Goal: Use online tool/utility: Utilize a website feature to perform a specific function

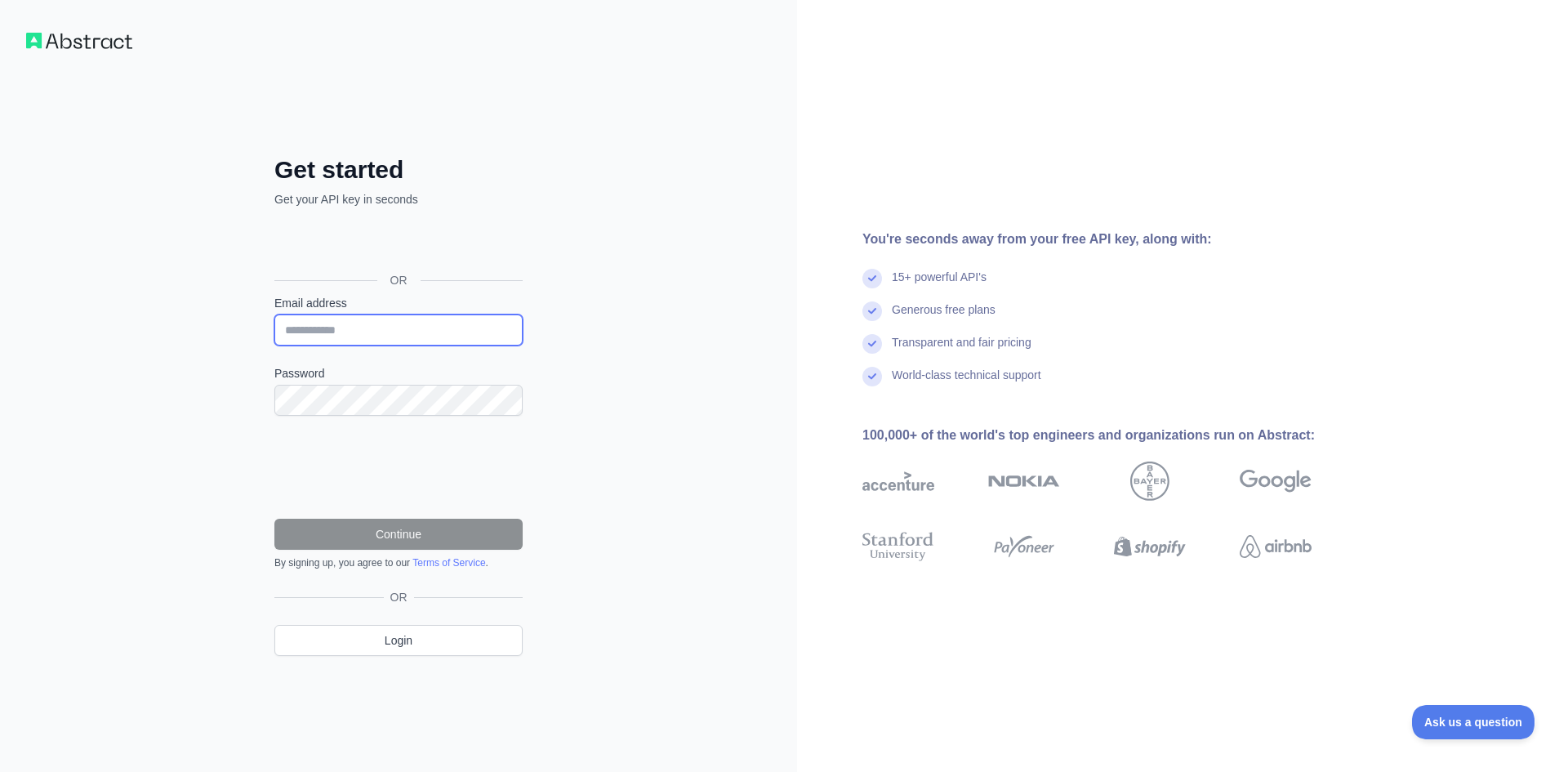
click at [404, 319] on input "Email address" at bounding box center [398, 330] width 248 height 31
type input "*"
type input "**********"
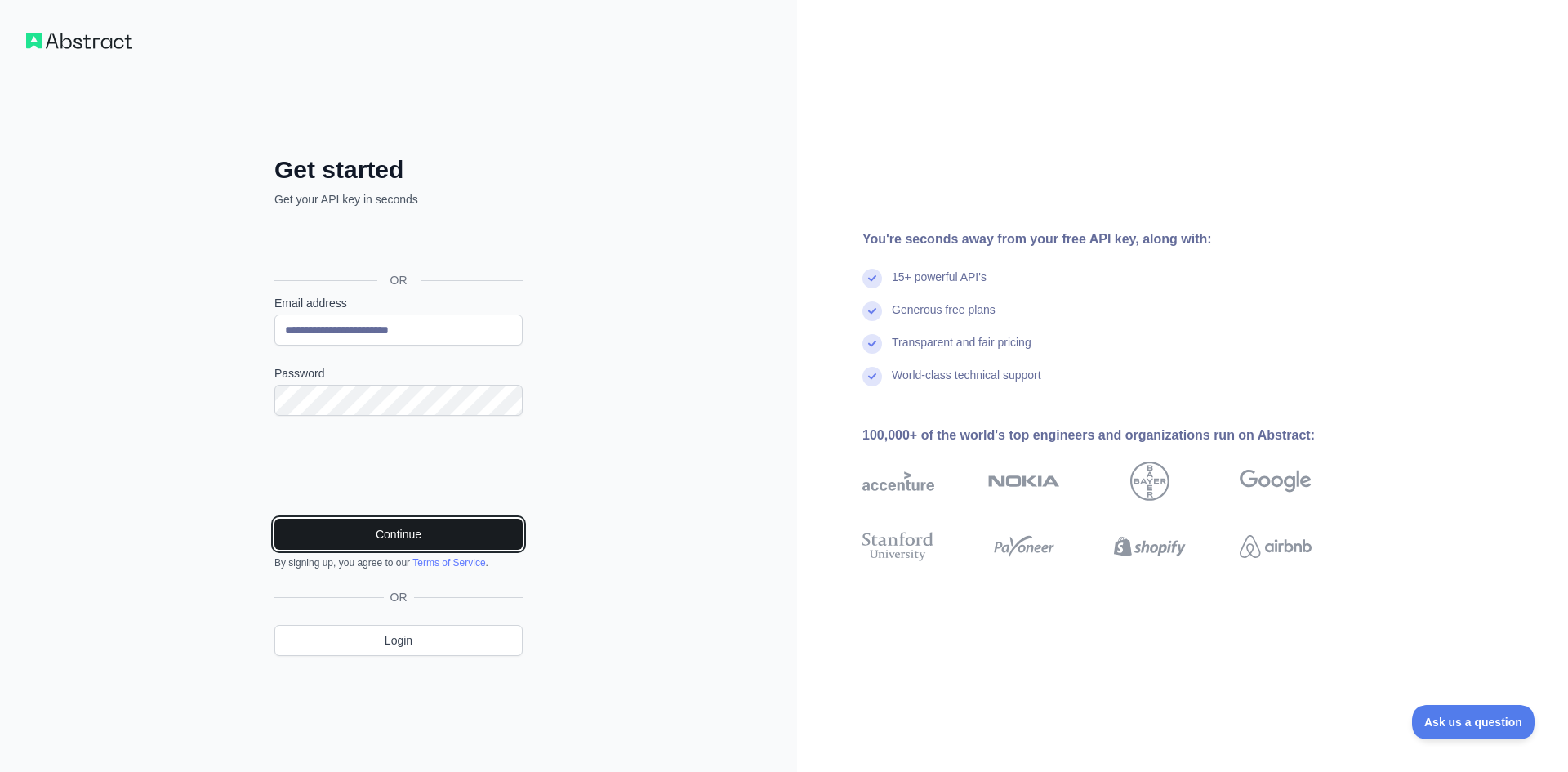
click at [373, 541] on button "Continue" at bounding box center [398, 534] width 248 height 31
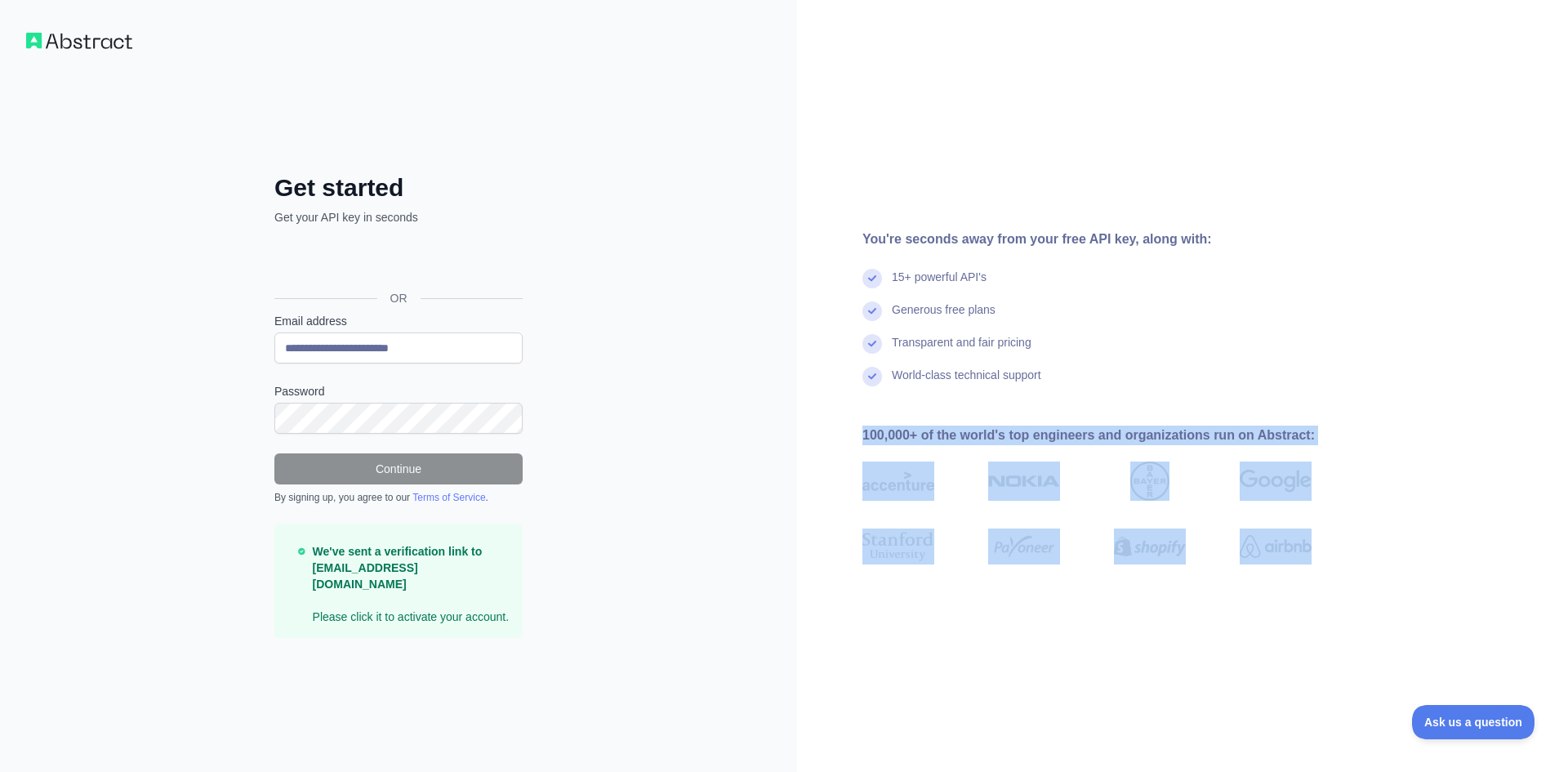
drag, startPoint x: 1501, startPoint y: 552, endPoint x: 827, endPoint y: 437, distance: 683.7
click at [827, 437] on div "You're seconds away from your free API key, along with: 15+ powerful API's Gene…" at bounding box center [1093, 386] width 593 height 314
click at [825, 458] on div "You're seconds away from your free API key, along with: 15+ powerful API's Gene…" at bounding box center [1093, 386] width 593 height 314
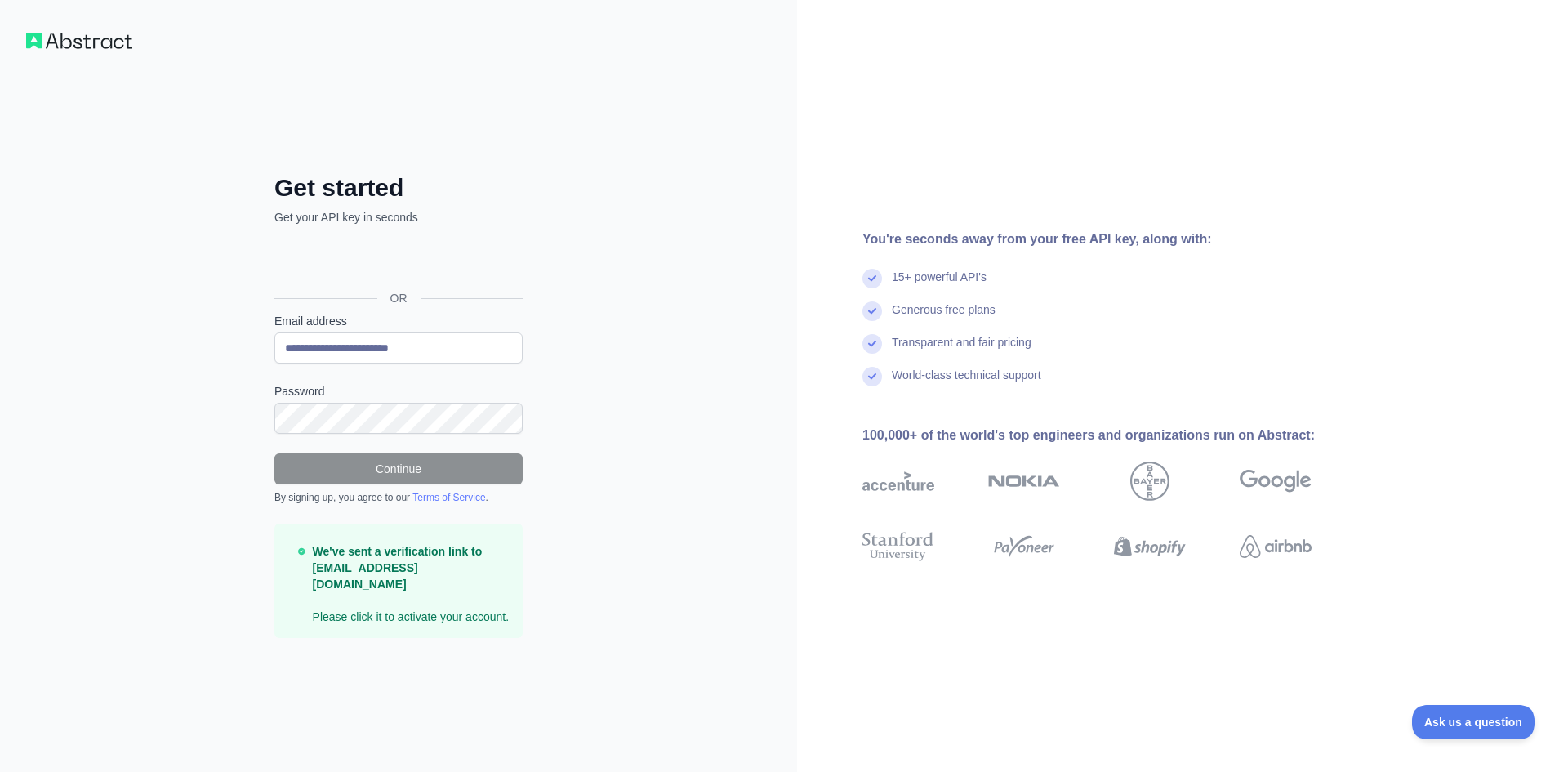
click at [26, 205] on div "**********" at bounding box center [398, 386] width 797 height 772
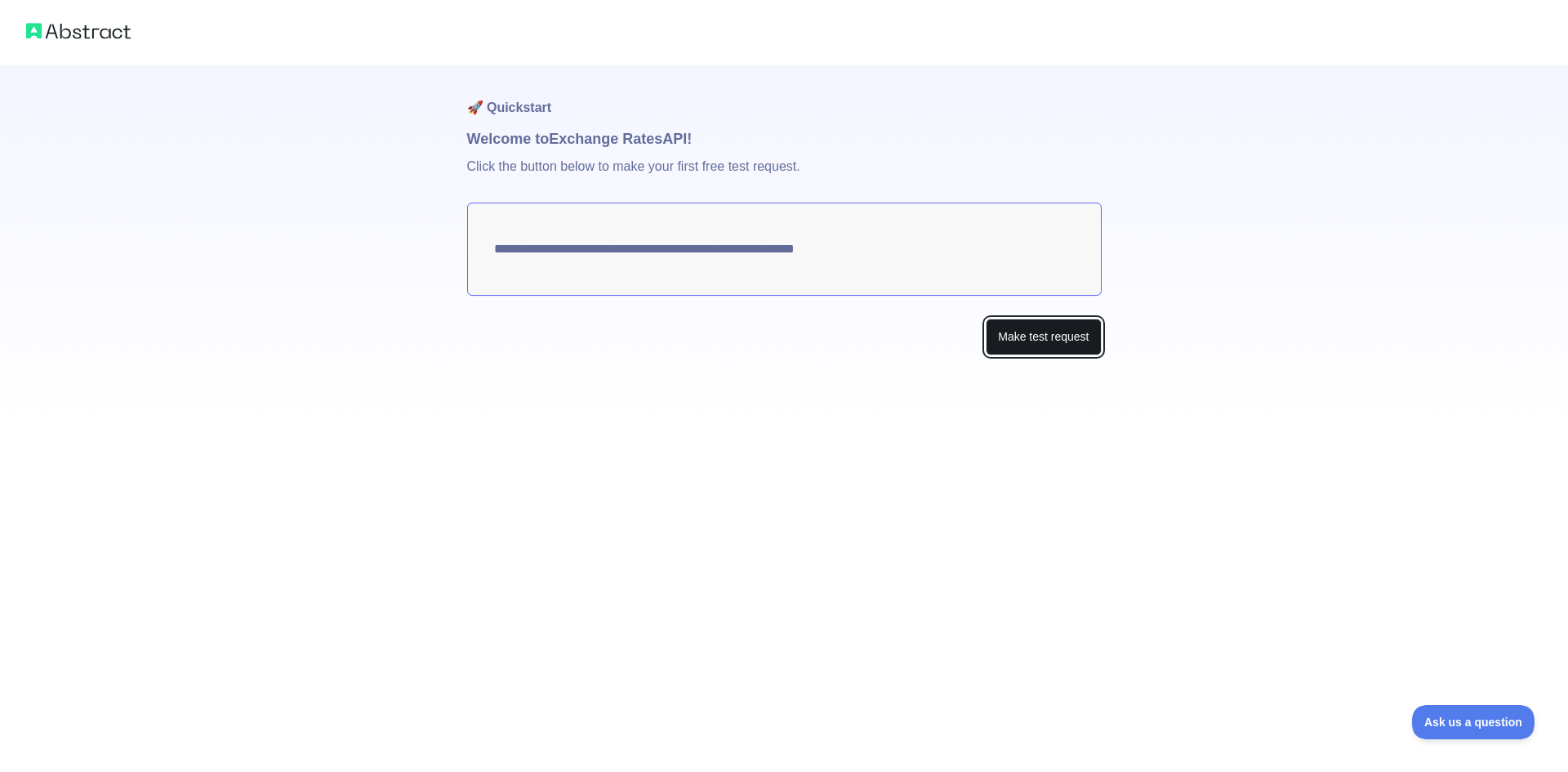
click at [1017, 341] on button "Make test request" at bounding box center [1043, 337] width 115 height 37
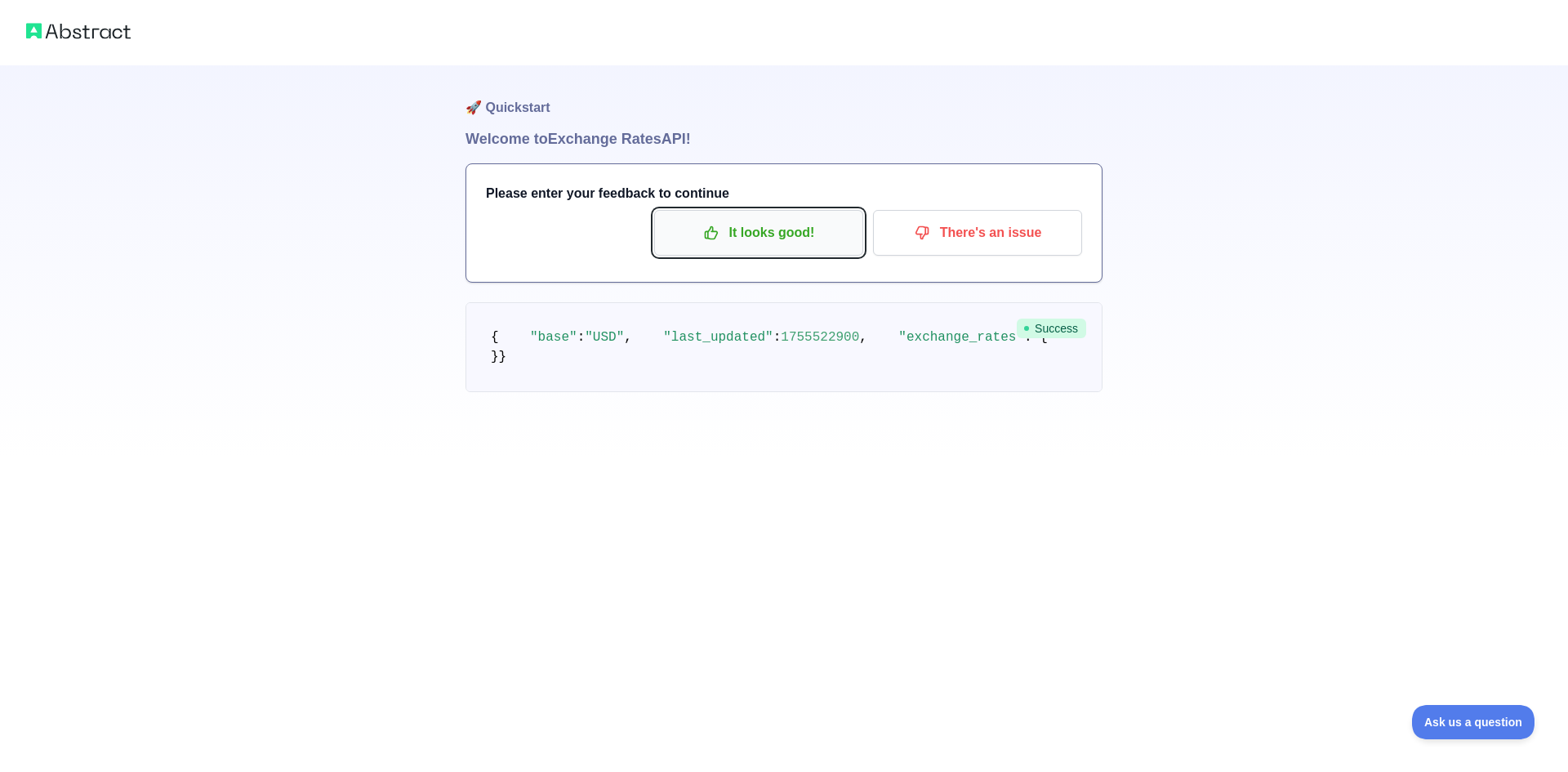
click at [734, 230] on p "It looks good!" at bounding box center [759, 233] width 185 height 28
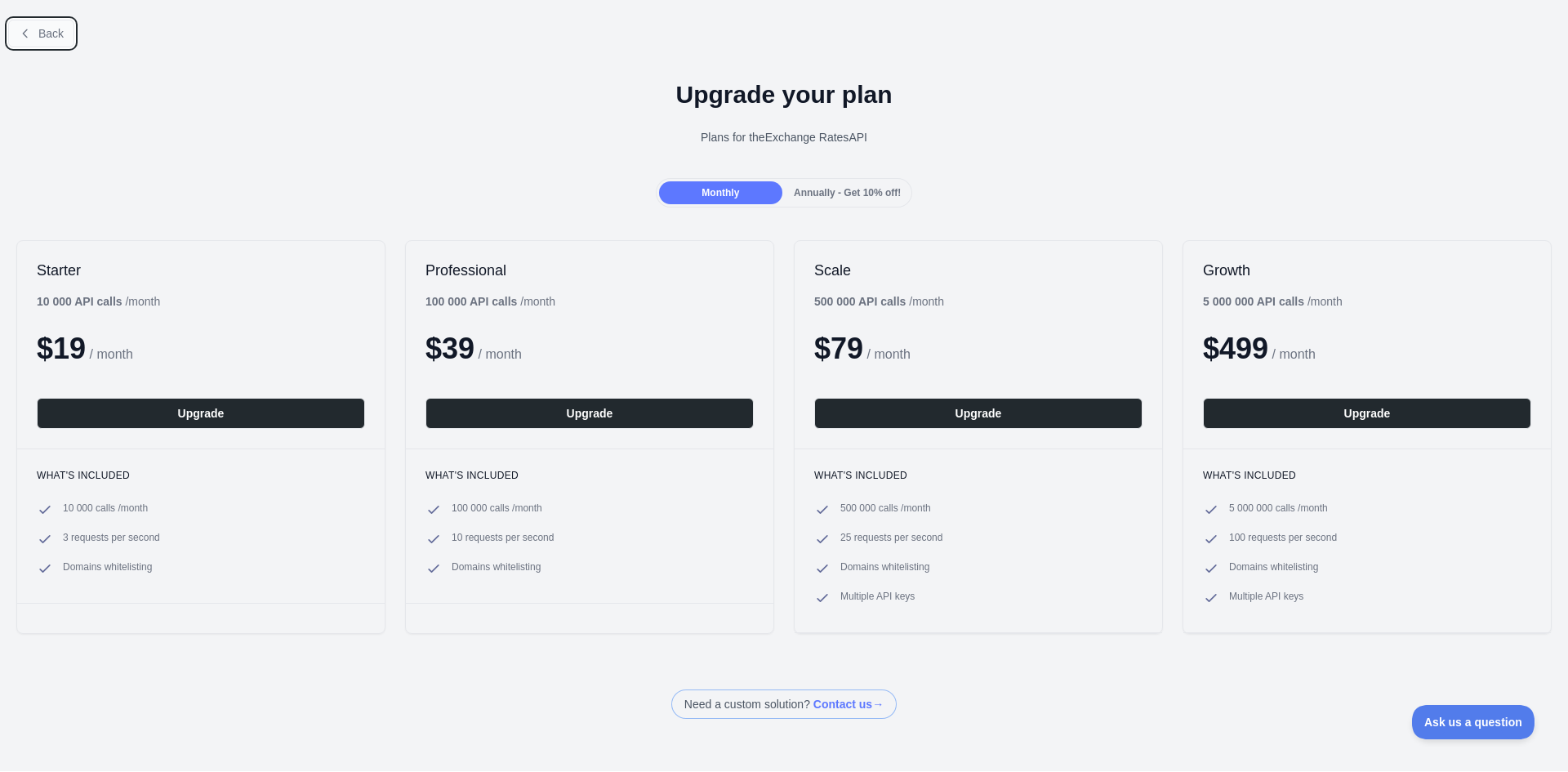
click at [60, 24] on button "Back" at bounding box center [41, 33] width 66 height 28
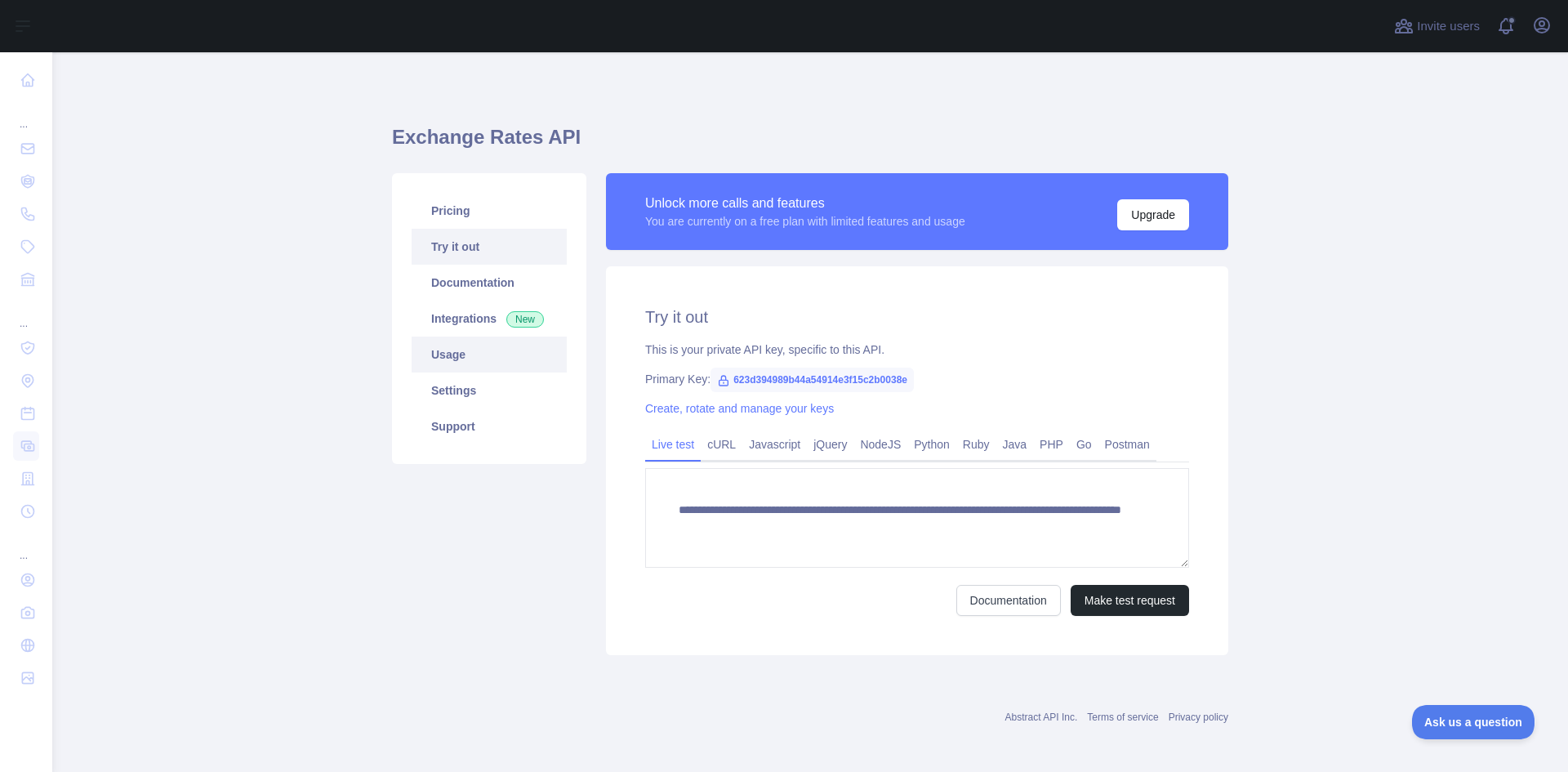
click at [481, 364] on link "Usage" at bounding box center [489, 355] width 156 height 36
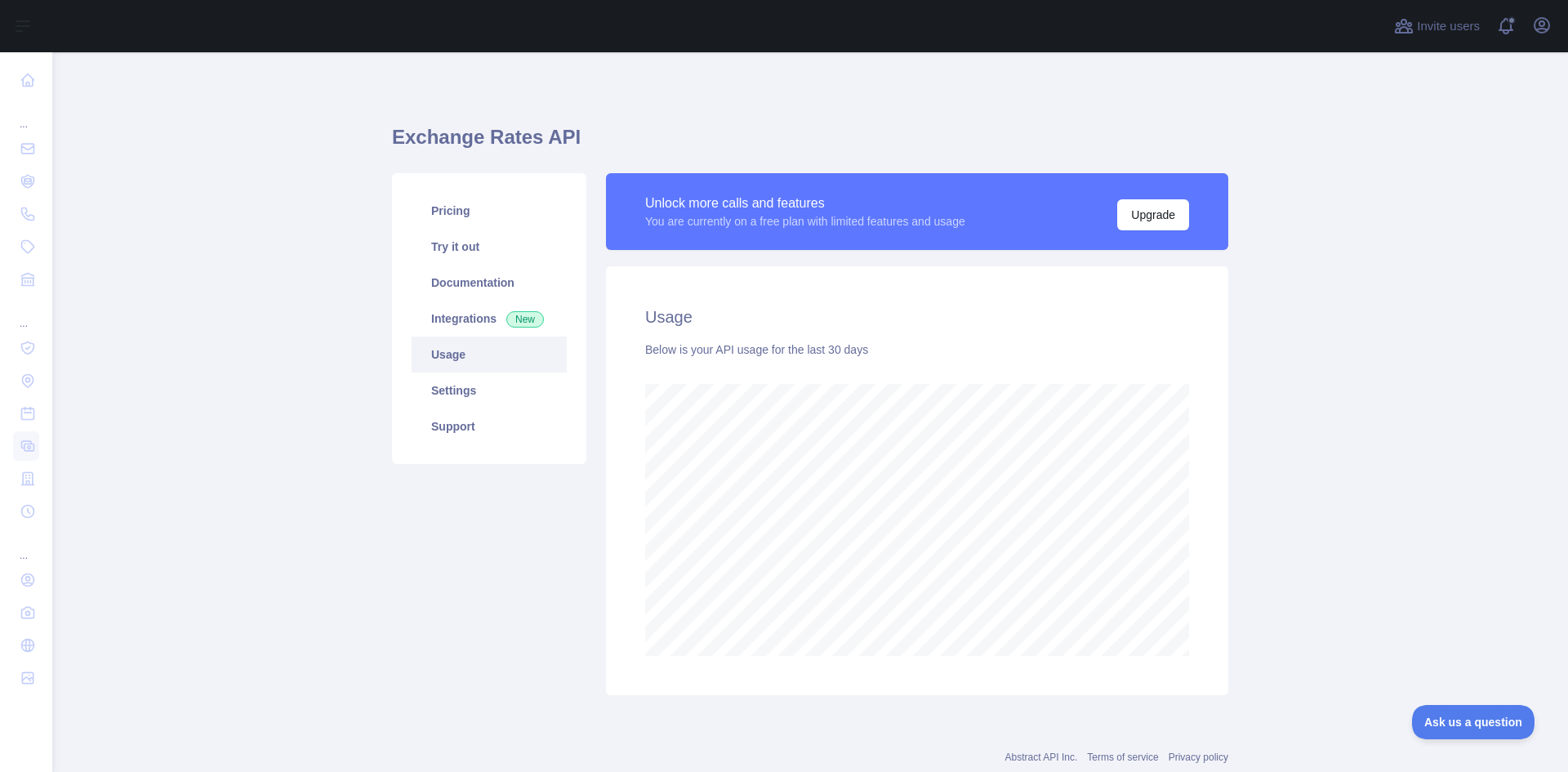
scroll to position [720, 1504]
click at [470, 382] on link "Settings" at bounding box center [489, 391] width 156 height 36
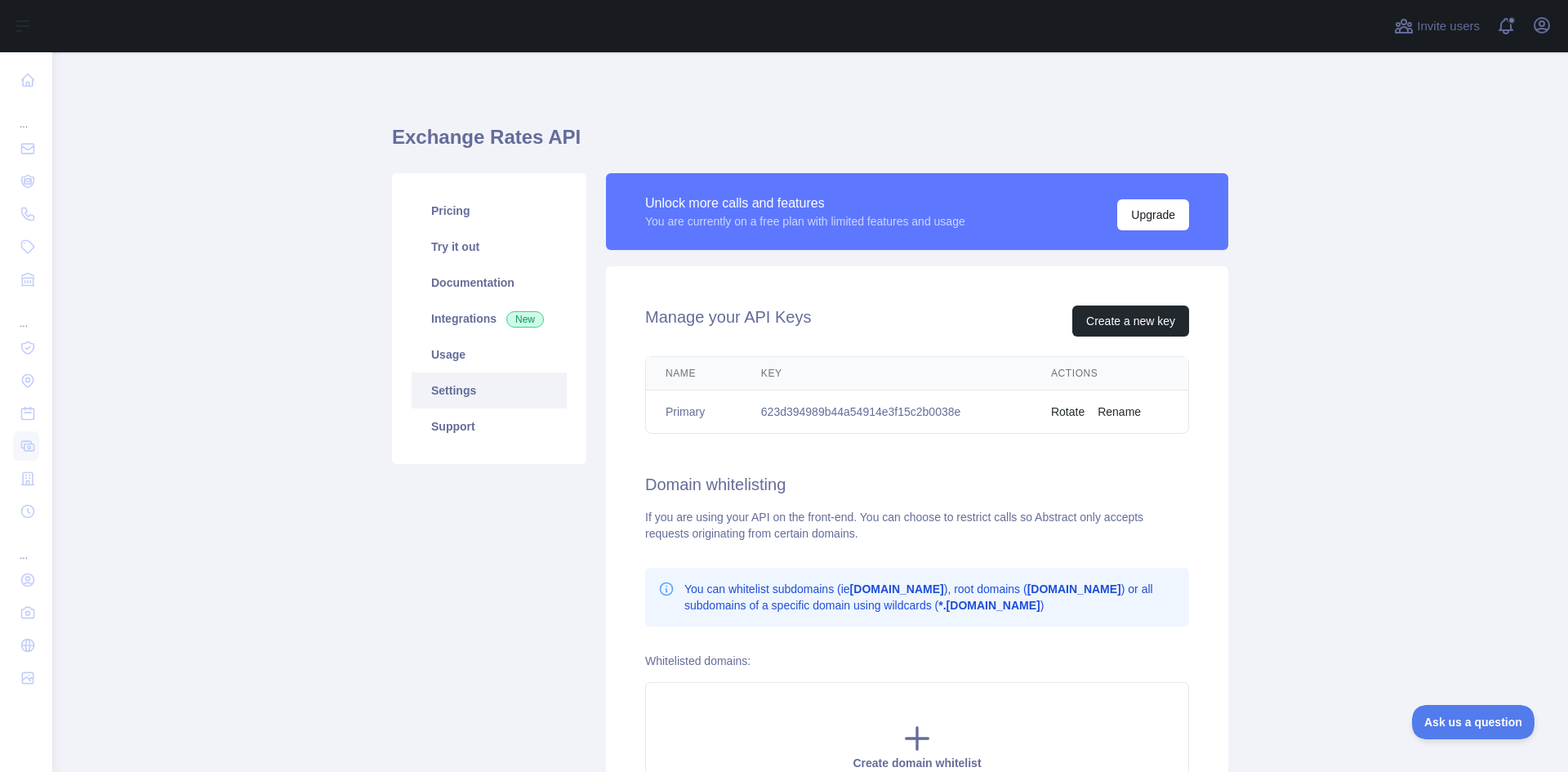
click at [792, 410] on td "623d394989b44a54914e3f15c2b0038e" at bounding box center [887, 412] width 290 height 43
copy td "623d394989b44a54914e3f15c2b0038e"
click at [1329, 618] on main "Exchange Rates API Pricing Try it out Documentation Integrations New Usage Sett…" at bounding box center [810, 412] width 1516 height 720
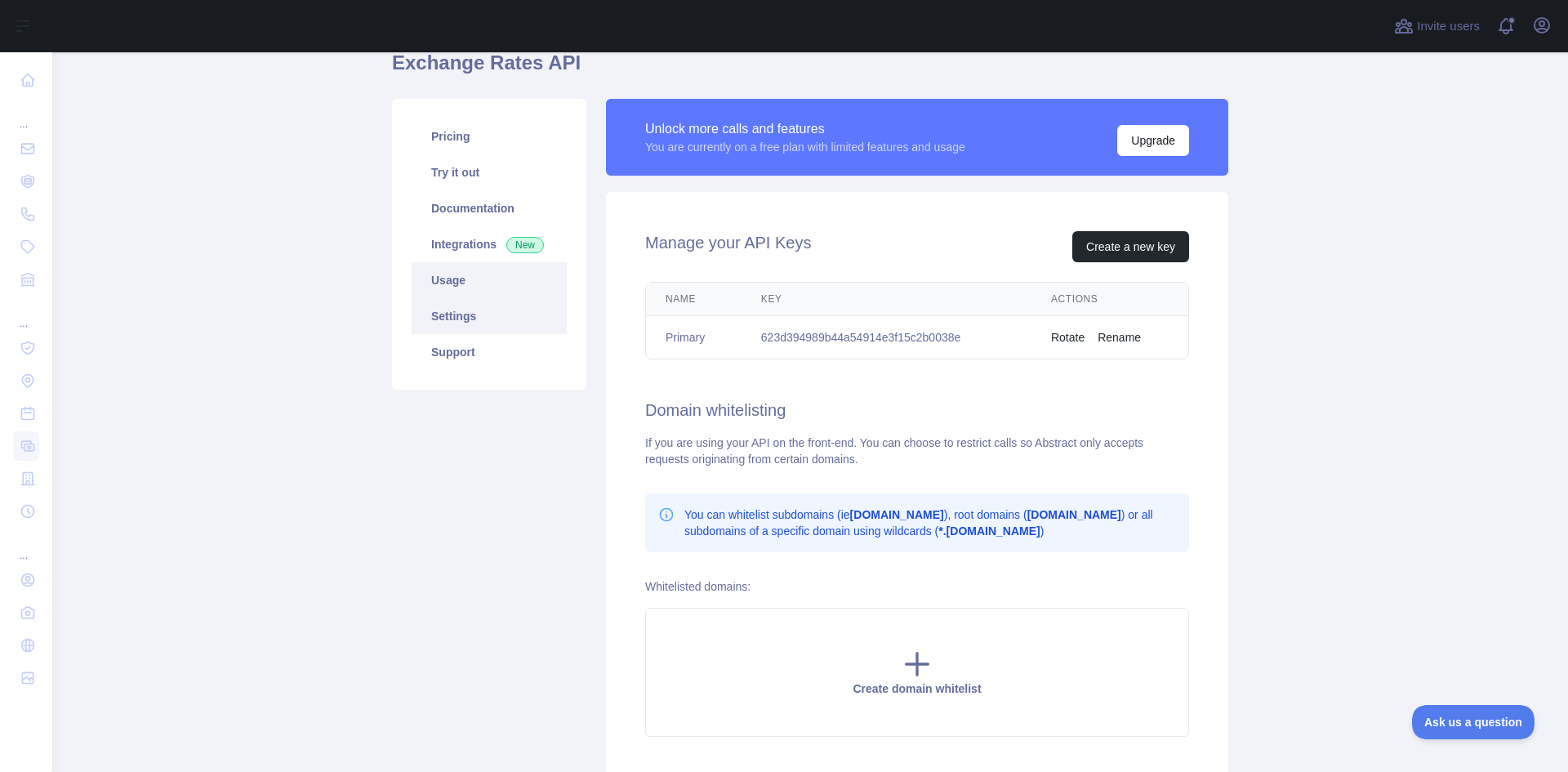
scroll to position [36, 0]
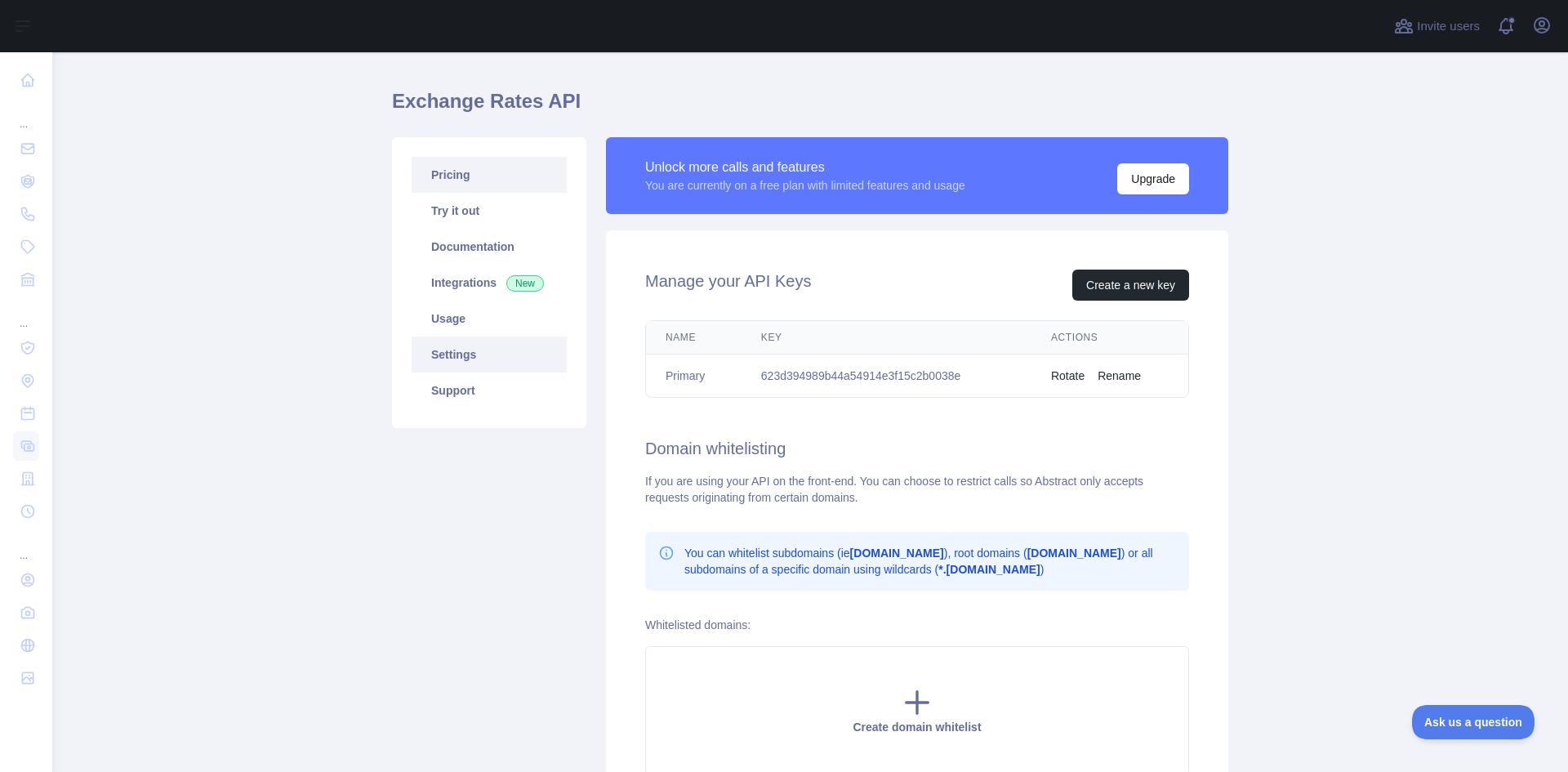
click at [459, 168] on link "Pricing" at bounding box center [489, 175] width 156 height 36
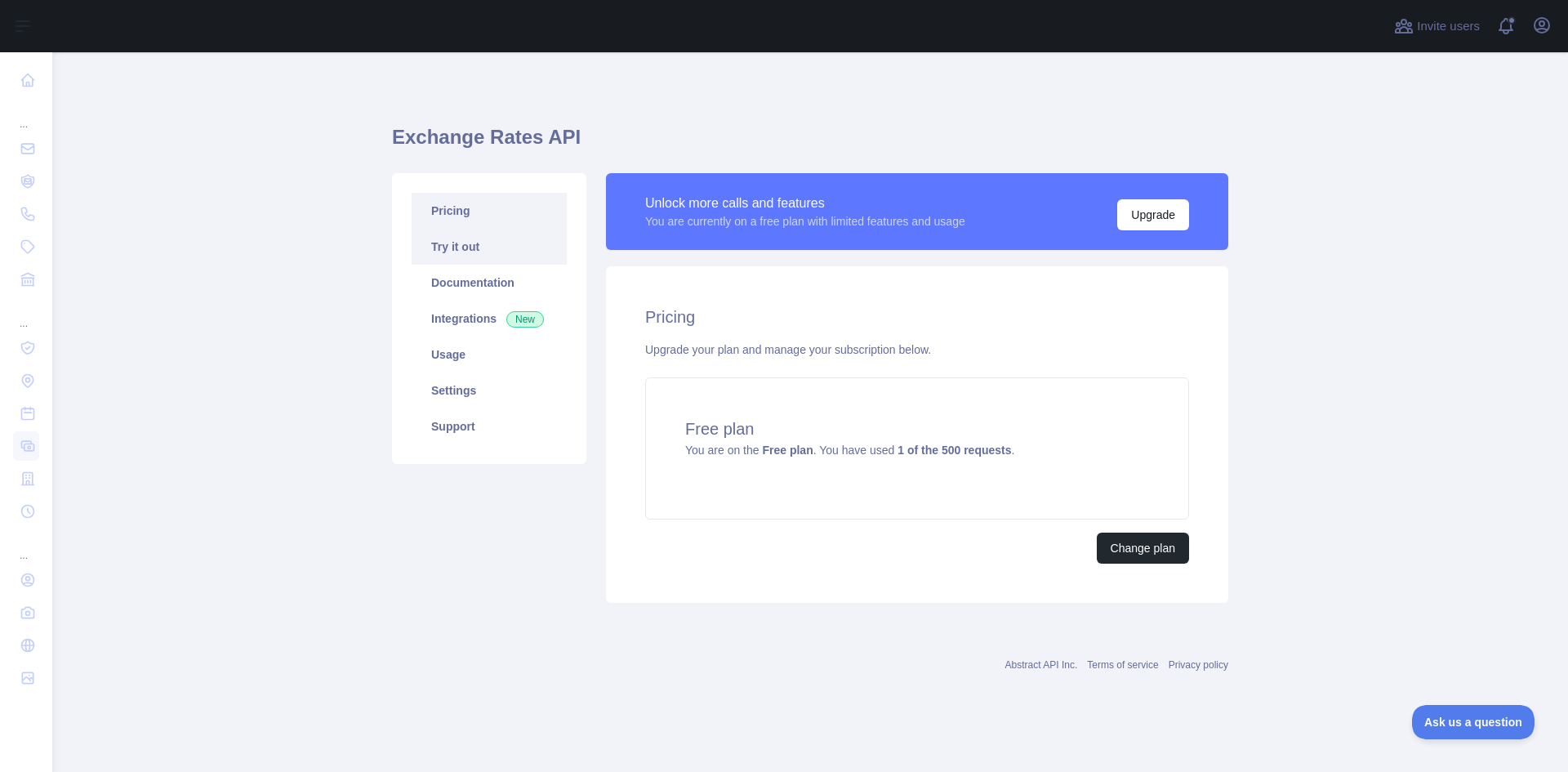
click at [464, 251] on link "Try it out" at bounding box center [489, 247] width 156 height 36
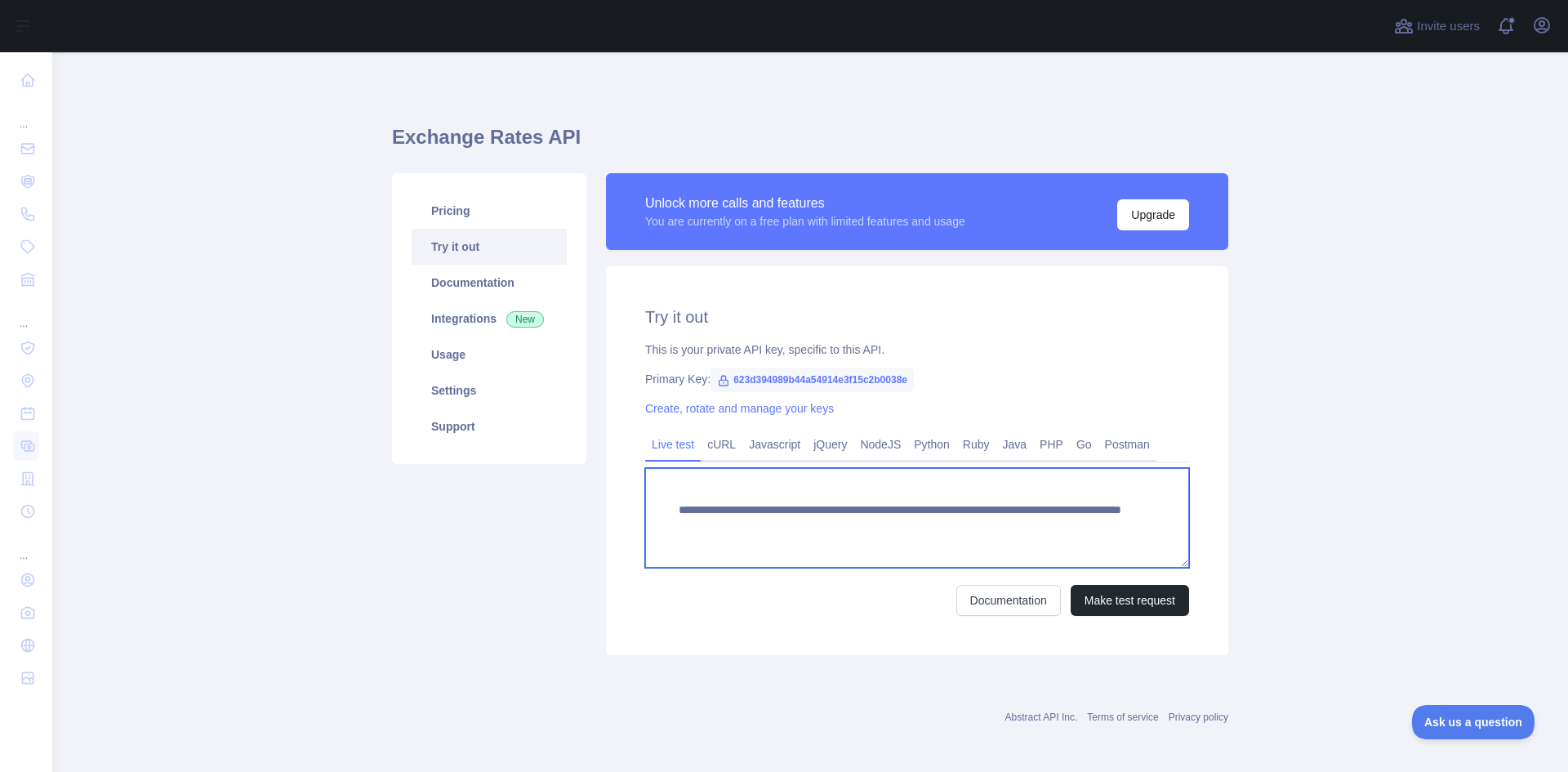
click at [902, 524] on textarea "**********" at bounding box center [917, 518] width 544 height 100
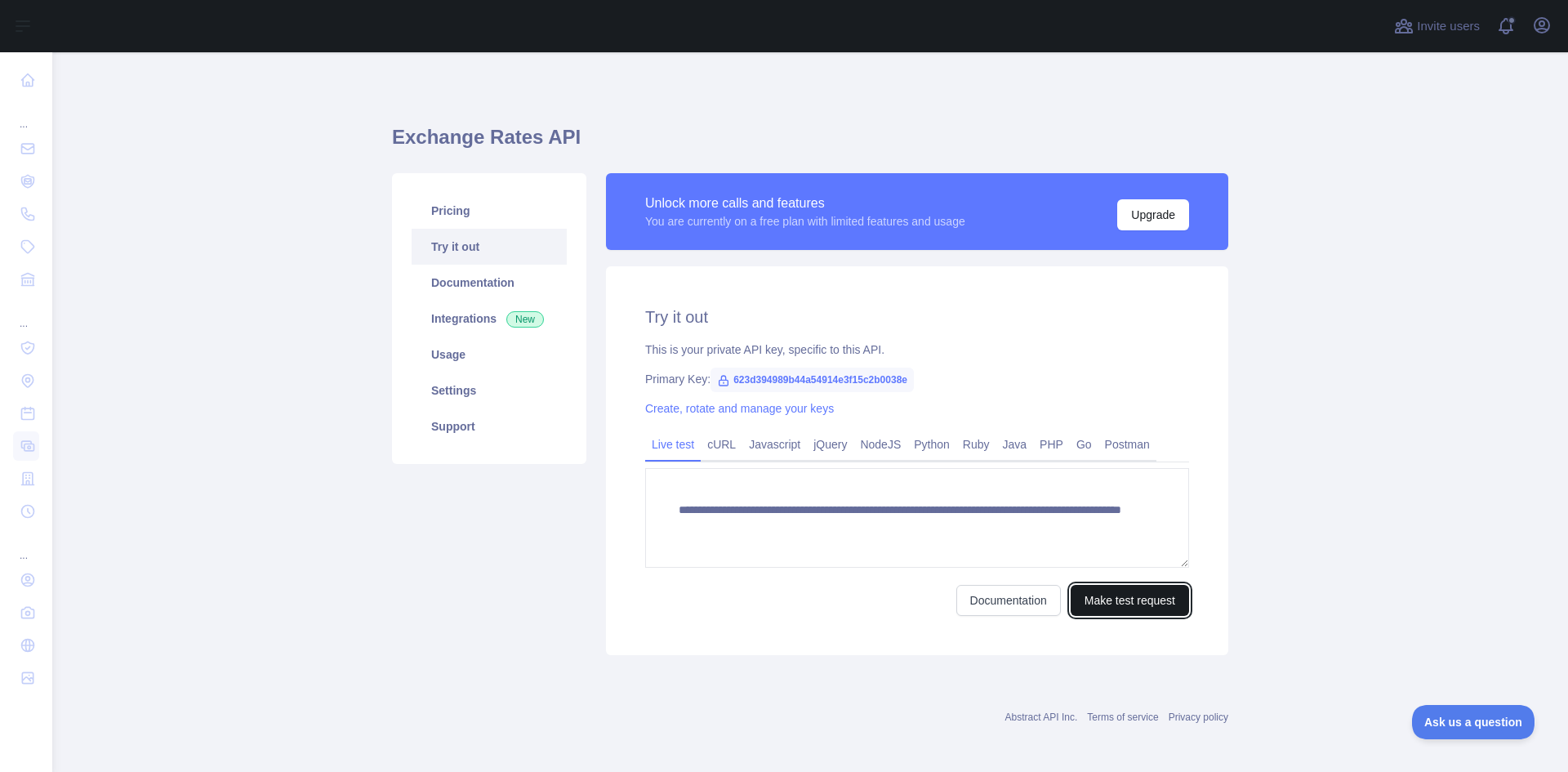
click at [1111, 604] on button "Make test request" at bounding box center [1129, 600] width 119 height 31
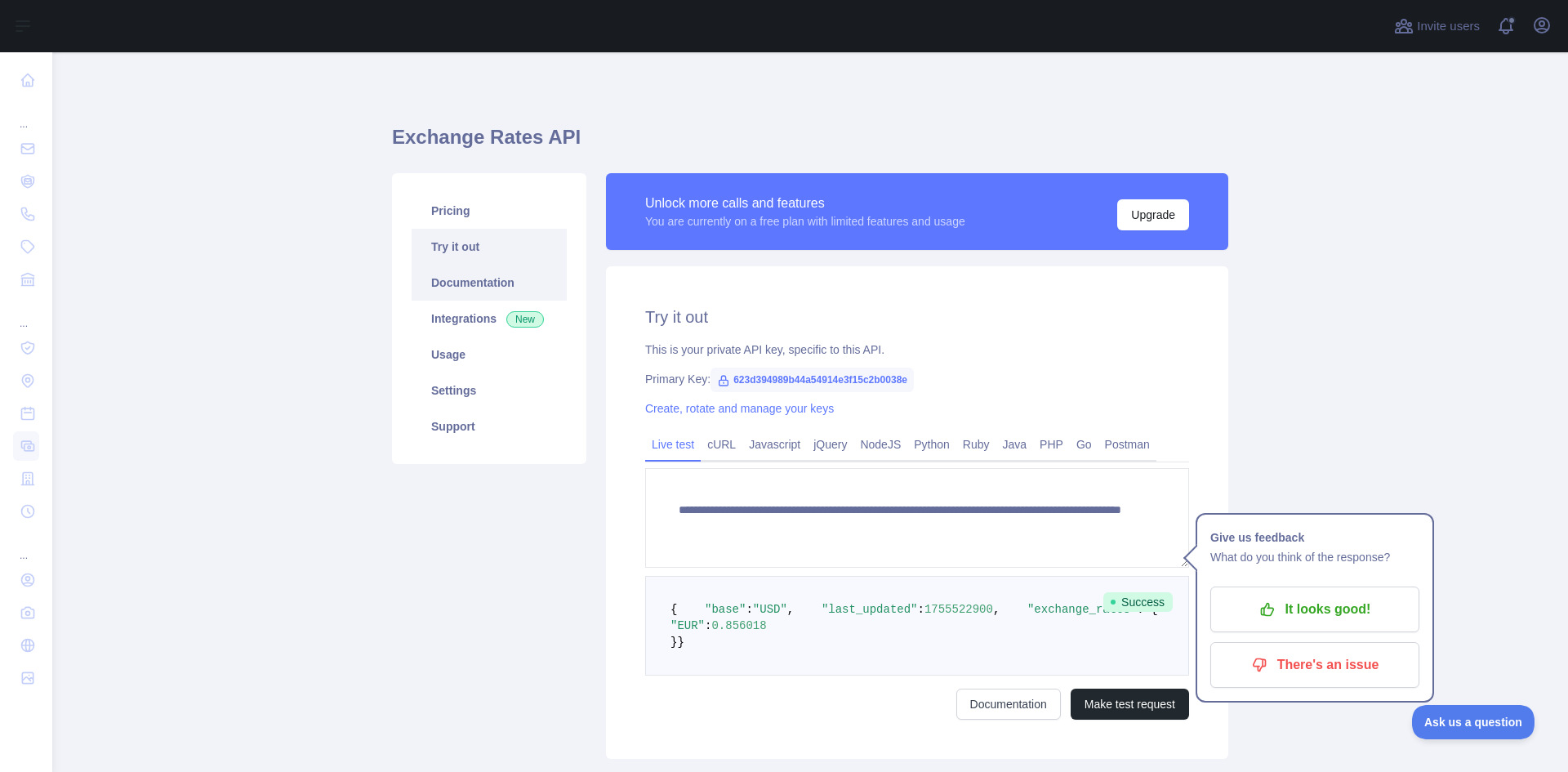
click at [474, 288] on link "Documentation" at bounding box center [489, 282] width 156 height 36
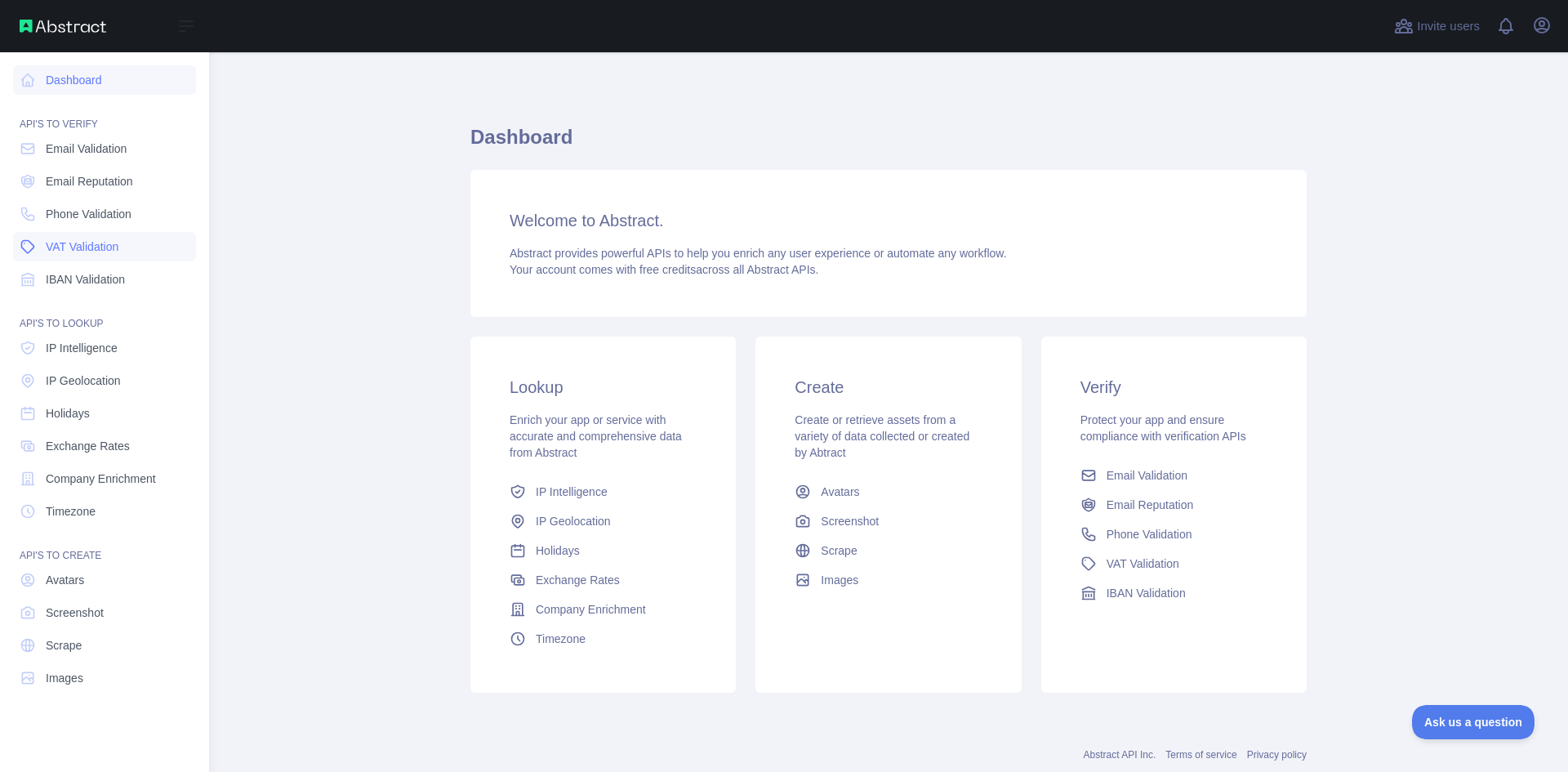
click at [52, 251] on span "VAT Validation" at bounding box center [82, 247] width 72 height 16
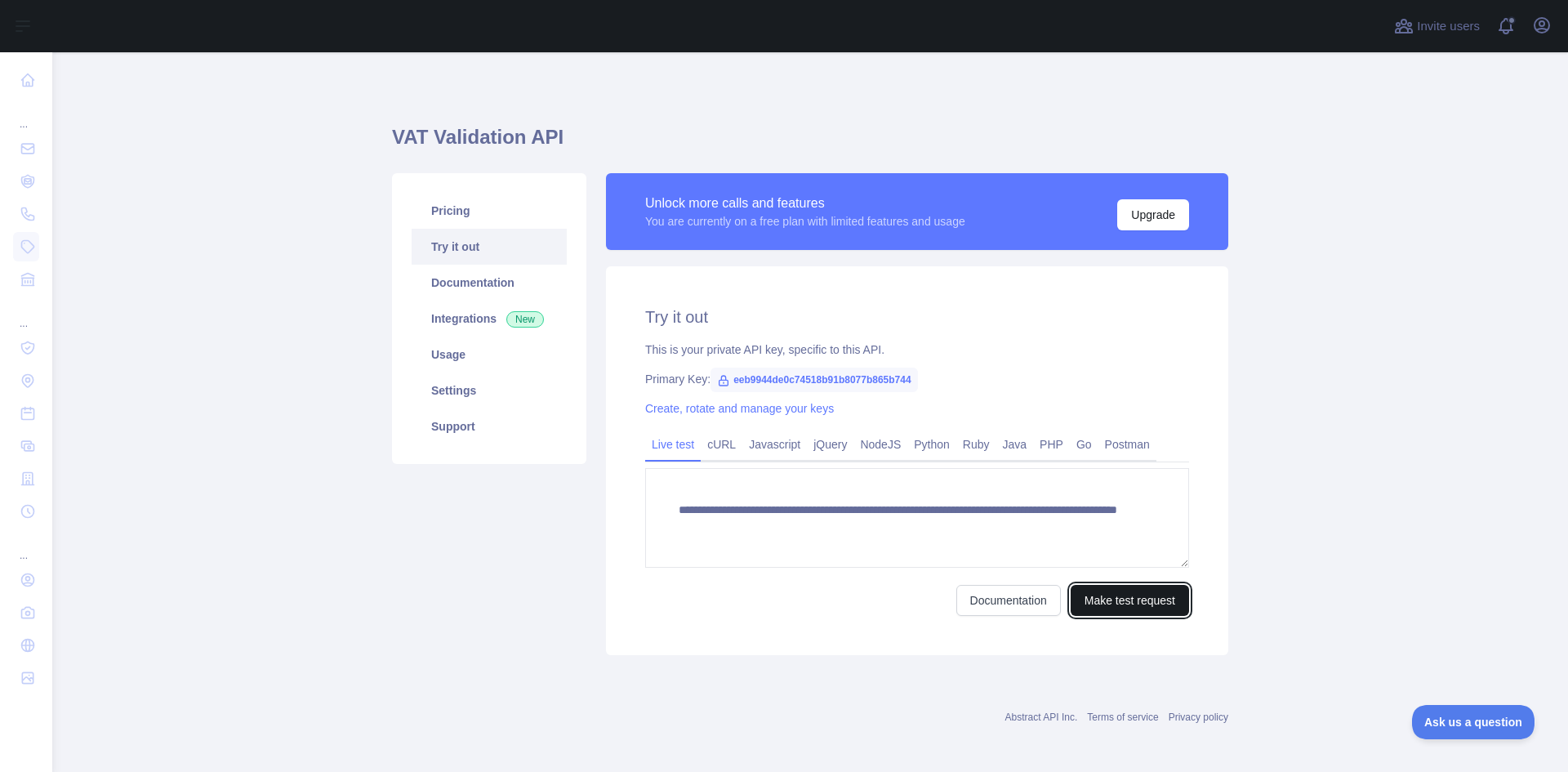
click at [1112, 595] on button "Make test request" at bounding box center [1129, 600] width 119 height 31
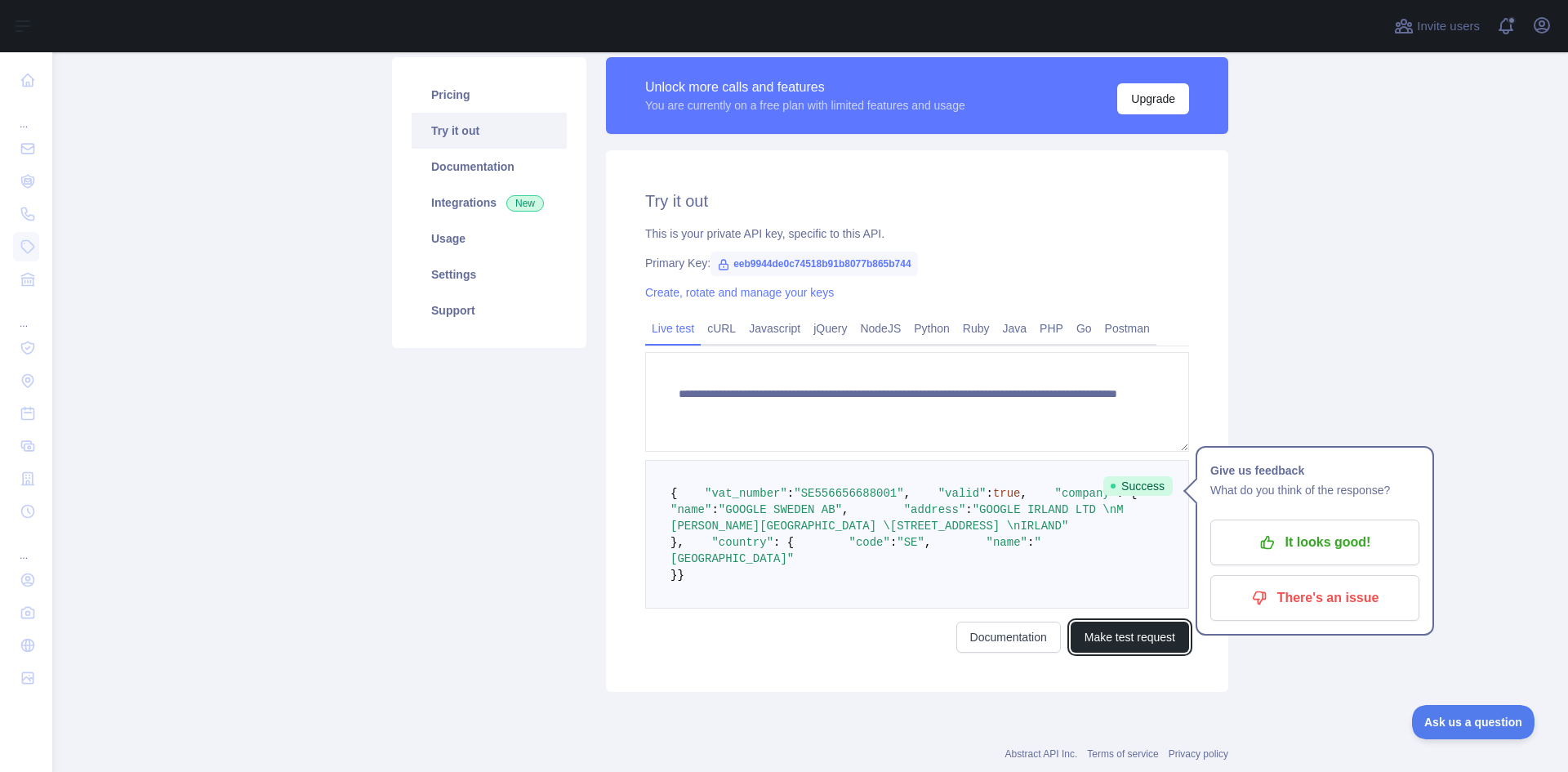
scroll to position [164, 0]
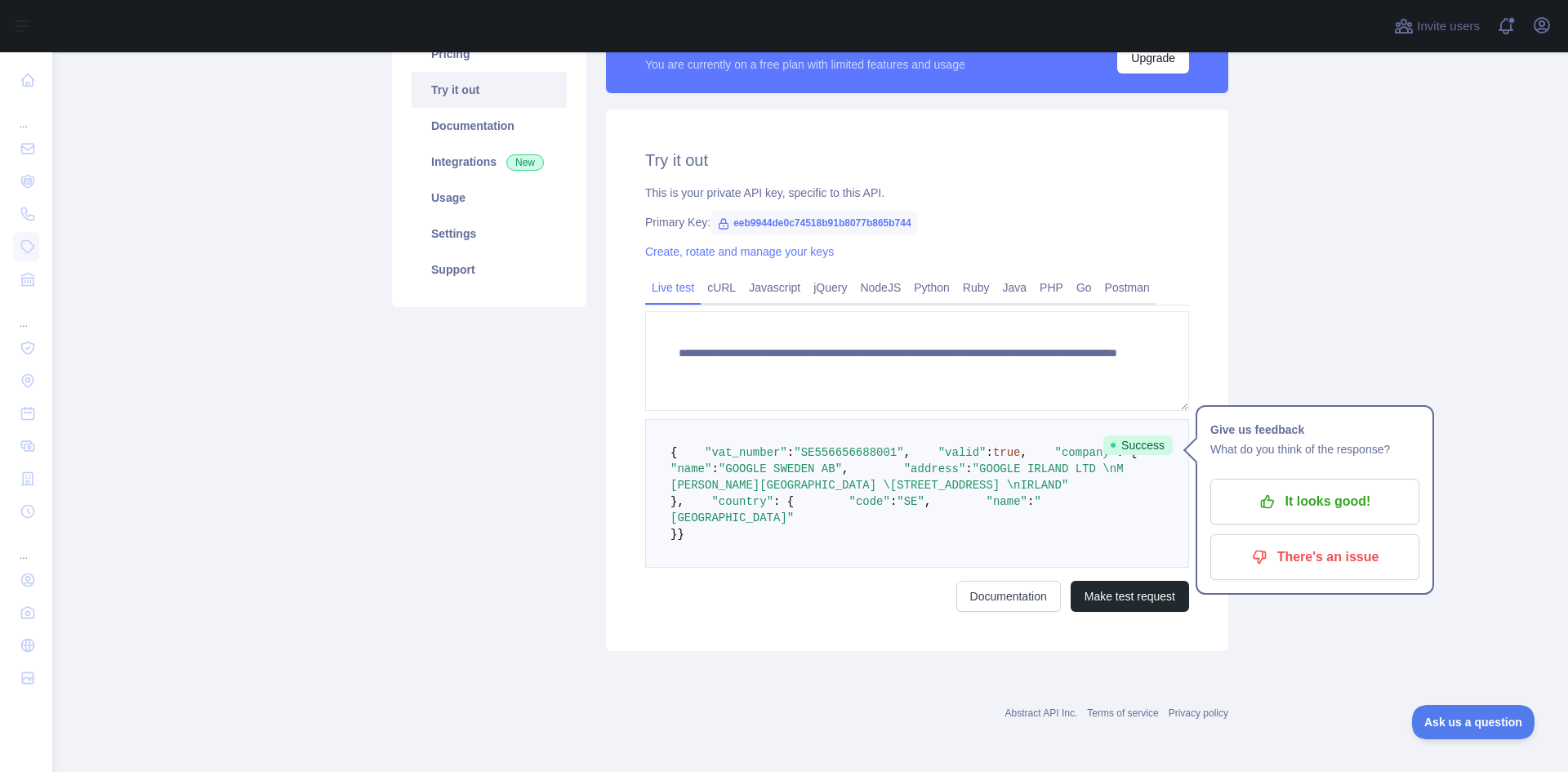
click at [795, 491] on span ""GOOGLE IRLAND LTD \nM [PERSON_NAME][GEOGRAPHIC_DATA] \[STREET_ADDRESS] \nIRLAN…" at bounding box center [900, 477] width 460 height 29
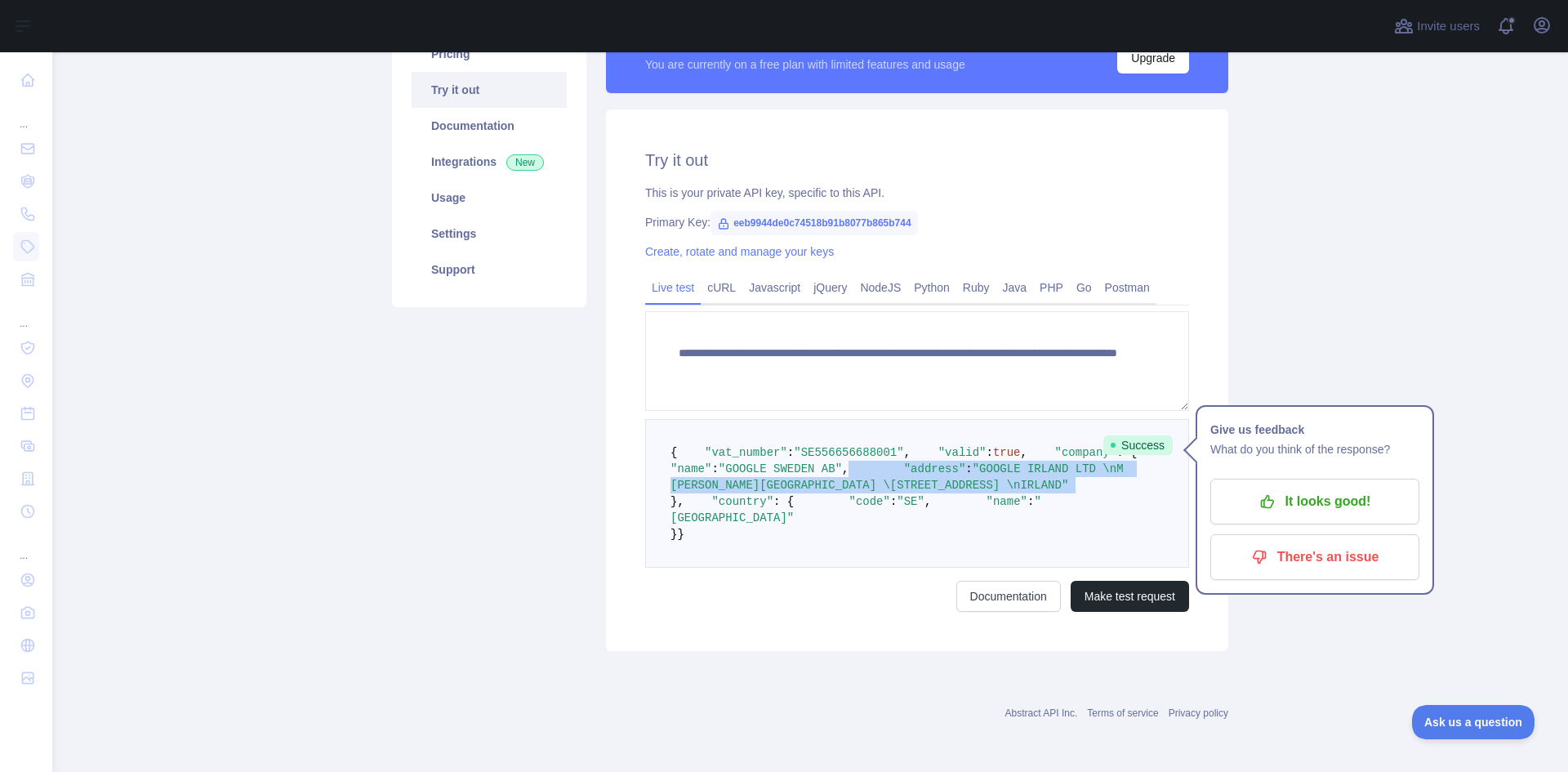
click at [795, 491] on span ""GOOGLE IRLAND LTD \nM [PERSON_NAME][GEOGRAPHIC_DATA] \[STREET_ADDRESS] \nIRLAN…" at bounding box center [900, 477] width 460 height 29
click at [833, 491] on span ""GOOGLE IRLAND LTD \nM [PERSON_NAME][GEOGRAPHIC_DATA] \[STREET_ADDRESS] \nIRLAN…" at bounding box center [900, 477] width 460 height 29
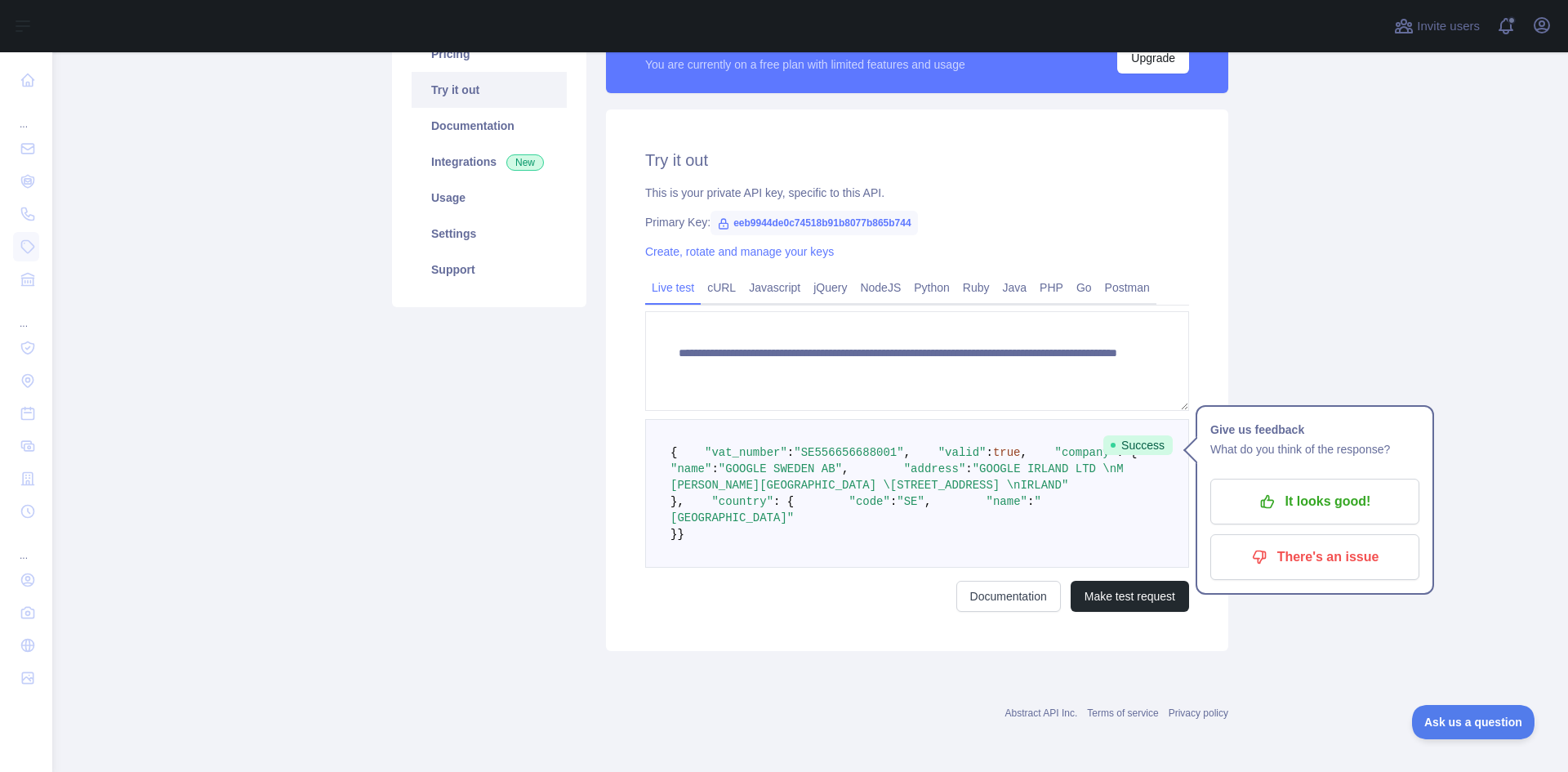
click at [734, 536] on pre "{ "vat_number" : "SE556656688001" , "valid" : true , "company" : { "name" : "GO…" at bounding box center [917, 493] width 544 height 148
click at [788, 534] on pre "{ "vat_number" : "SE556656688001" , "valid" : true , "company" : { "name" : "GO…" at bounding box center [917, 493] width 544 height 148
click at [725, 491] on span ""GOOGLE IRLAND LTD \nM [PERSON_NAME][GEOGRAPHIC_DATA] \[STREET_ADDRESS] \nIRLAN…" at bounding box center [900, 477] width 460 height 29
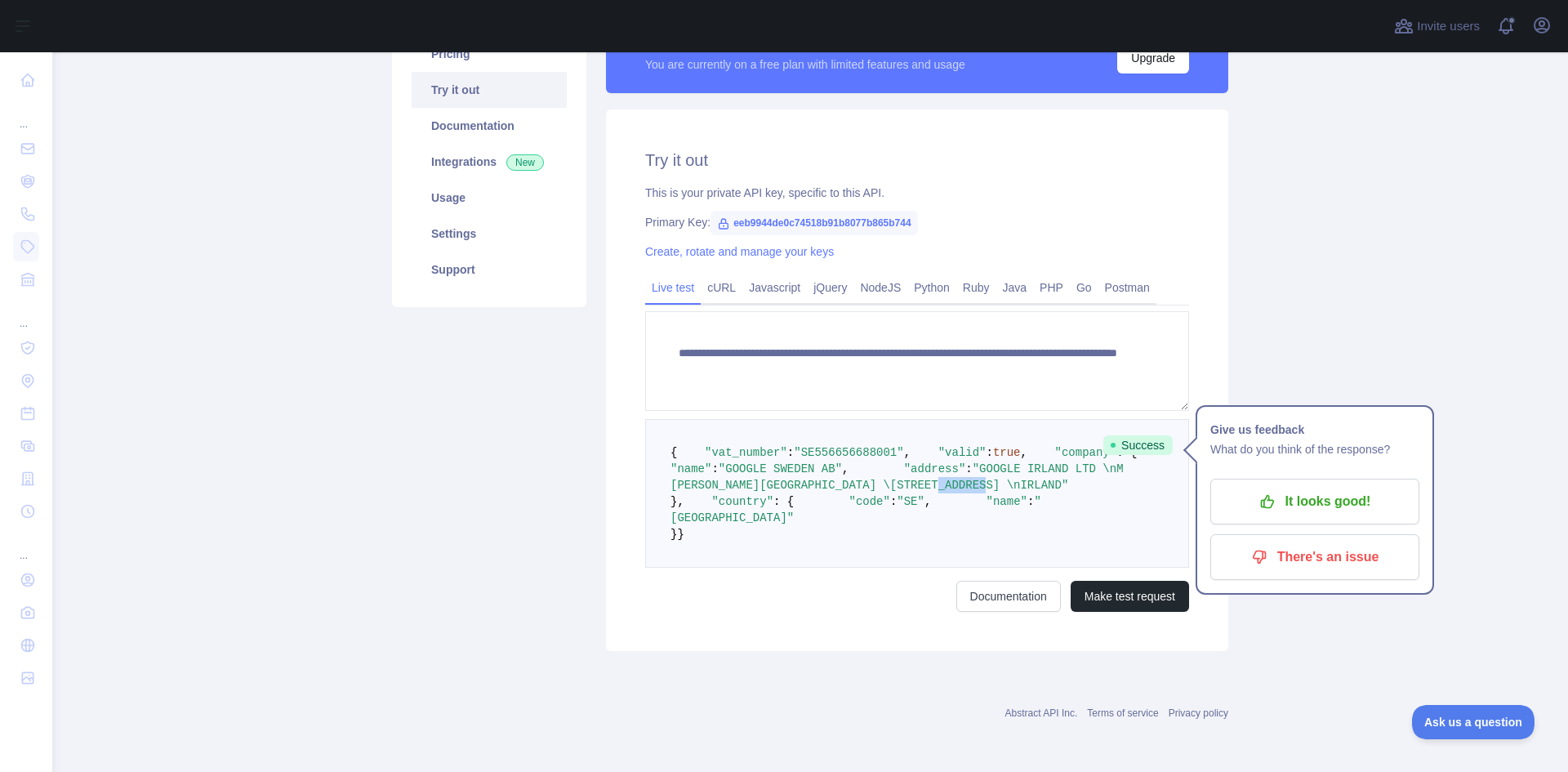
click at [725, 491] on span ""GOOGLE IRLAND LTD \nM [PERSON_NAME][GEOGRAPHIC_DATA] \[STREET_ADDRESS] \nIRLAN…" at bounding box center [900, 477] width 460 height 29
click at [1055, 459] on span ""company"" at bounding box center [1086, 453] width 62 height 13
click at [986, 459] on span ":" at bounding box center [989, 453] width 6 height 13
click at [993, 459] on span "true" at bounding box center [1007, 453] width 28 height 13
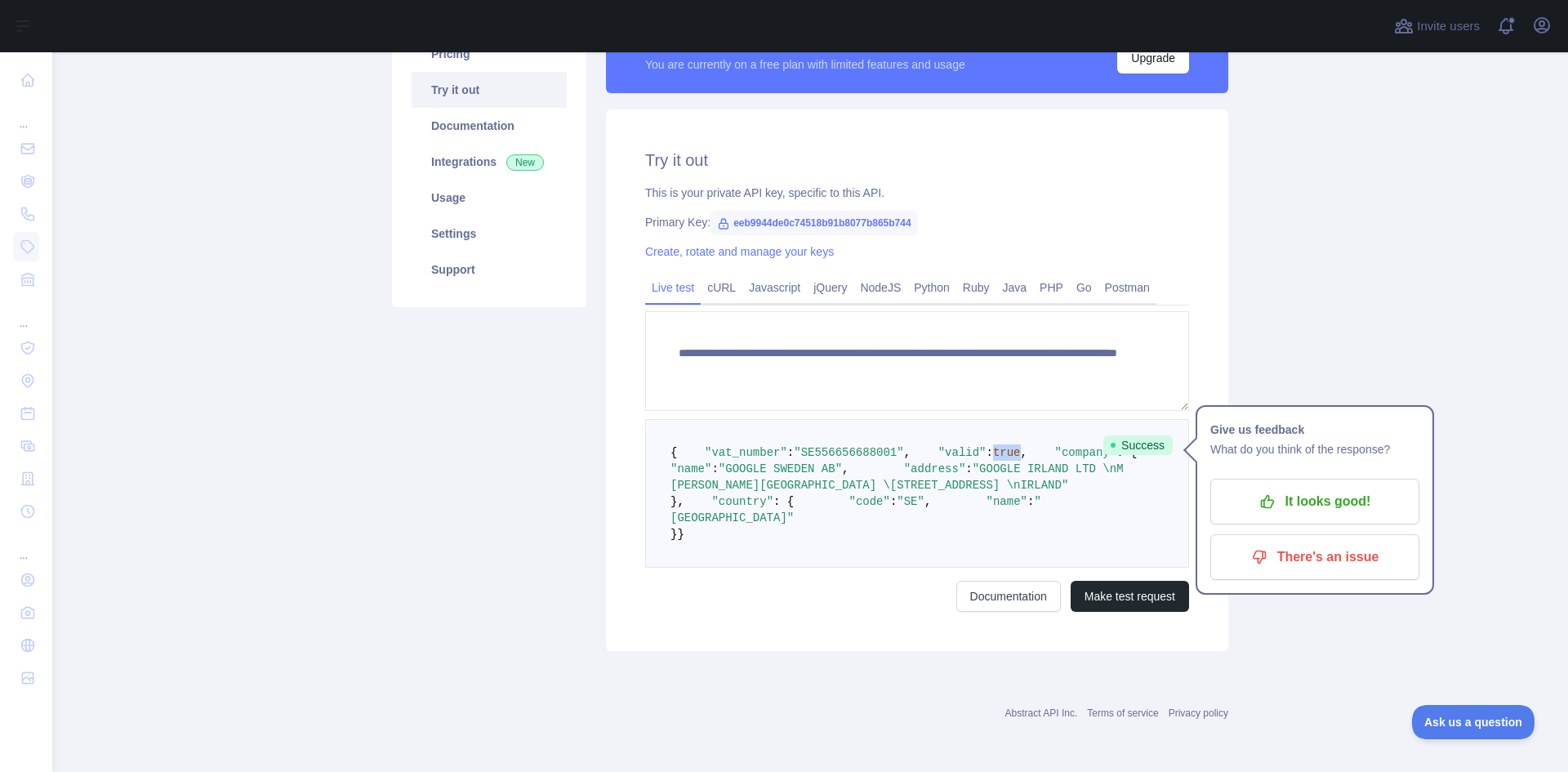
click at [993, 459] on span "true" at bounding box center [1007, 453] width 28 height 13
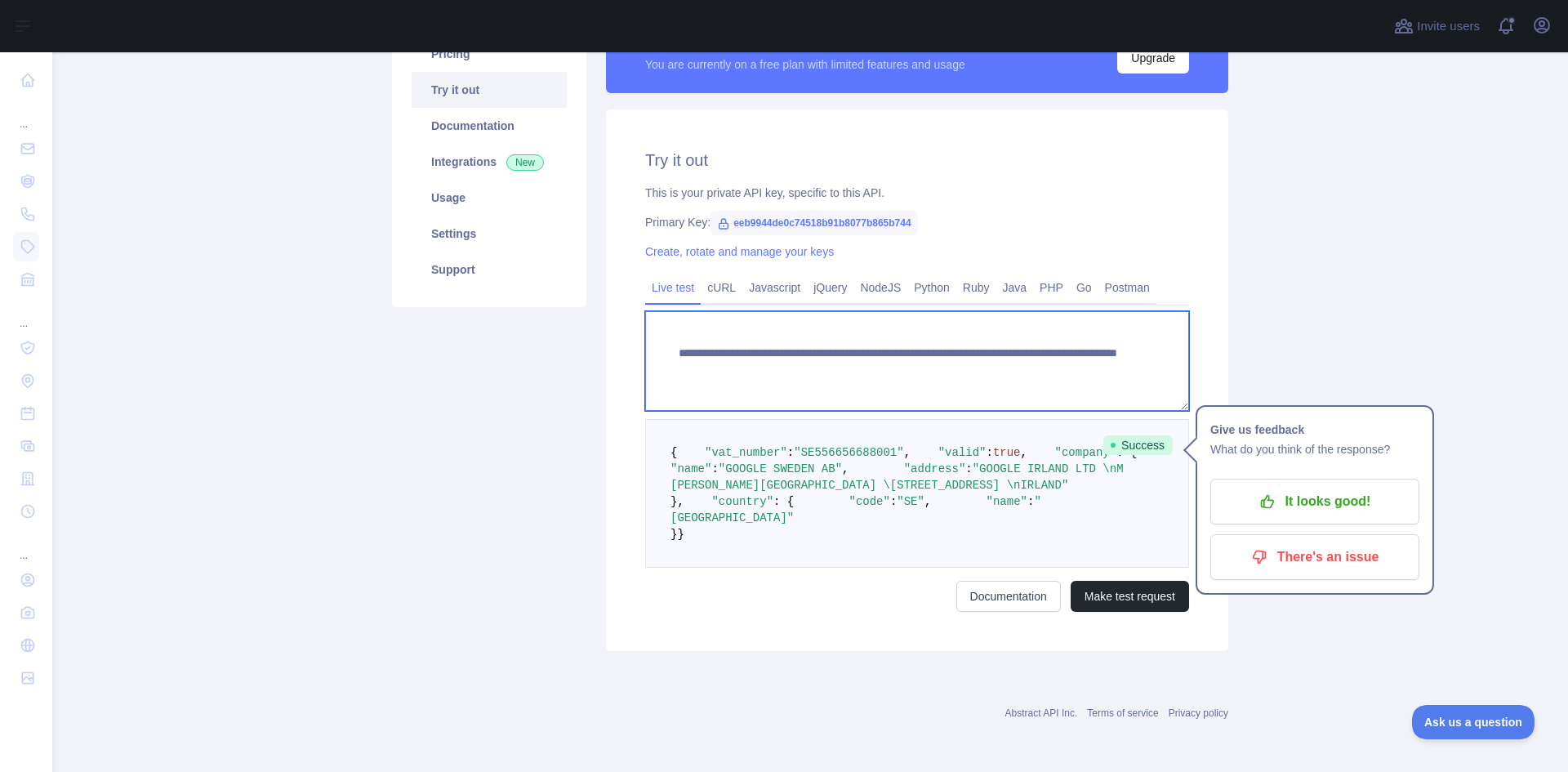
click at [1057, 359] on textarea "**********" at bounding box center [917, 361] width 544 height 100
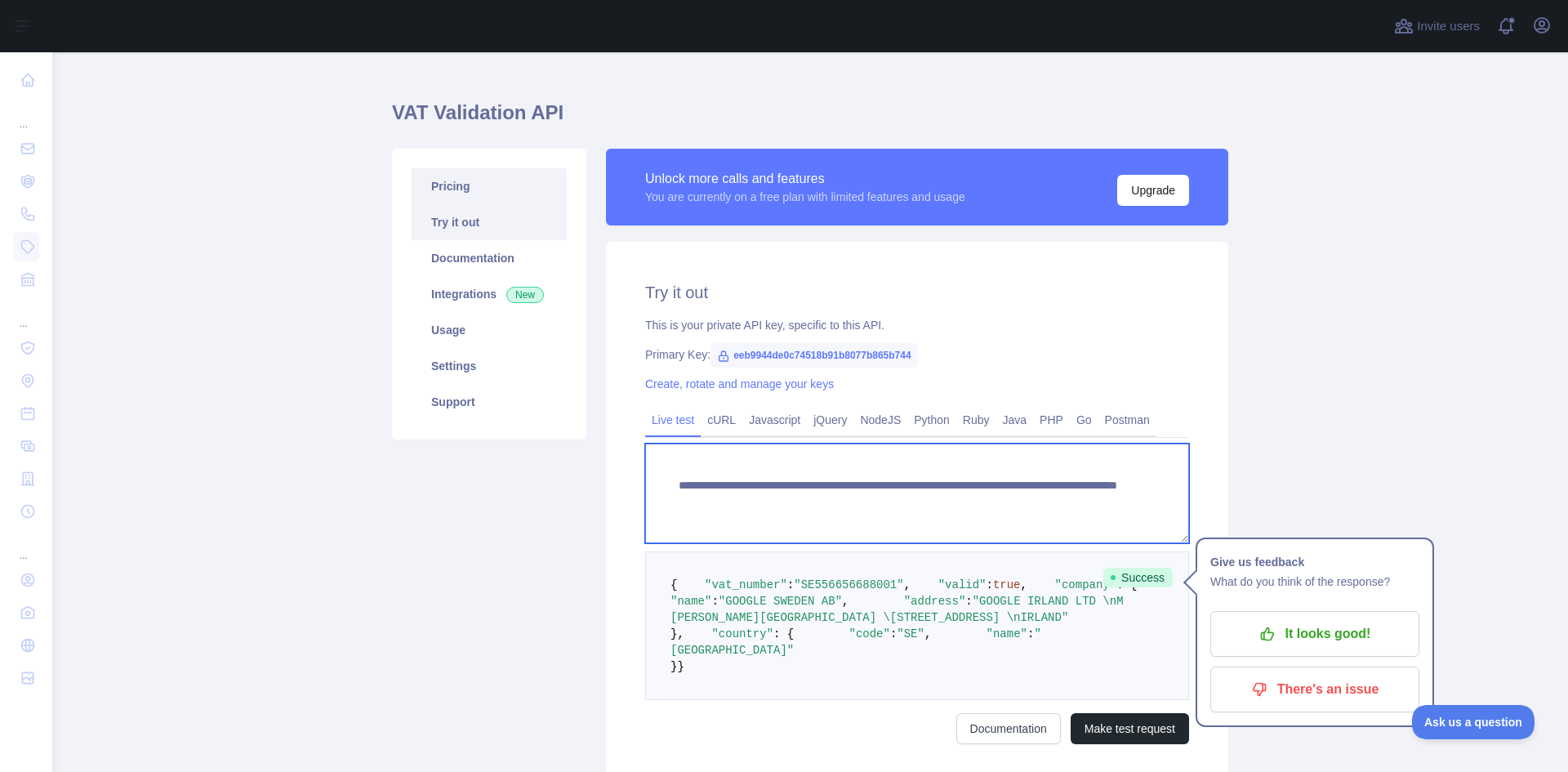
scroll to position [0, 0]
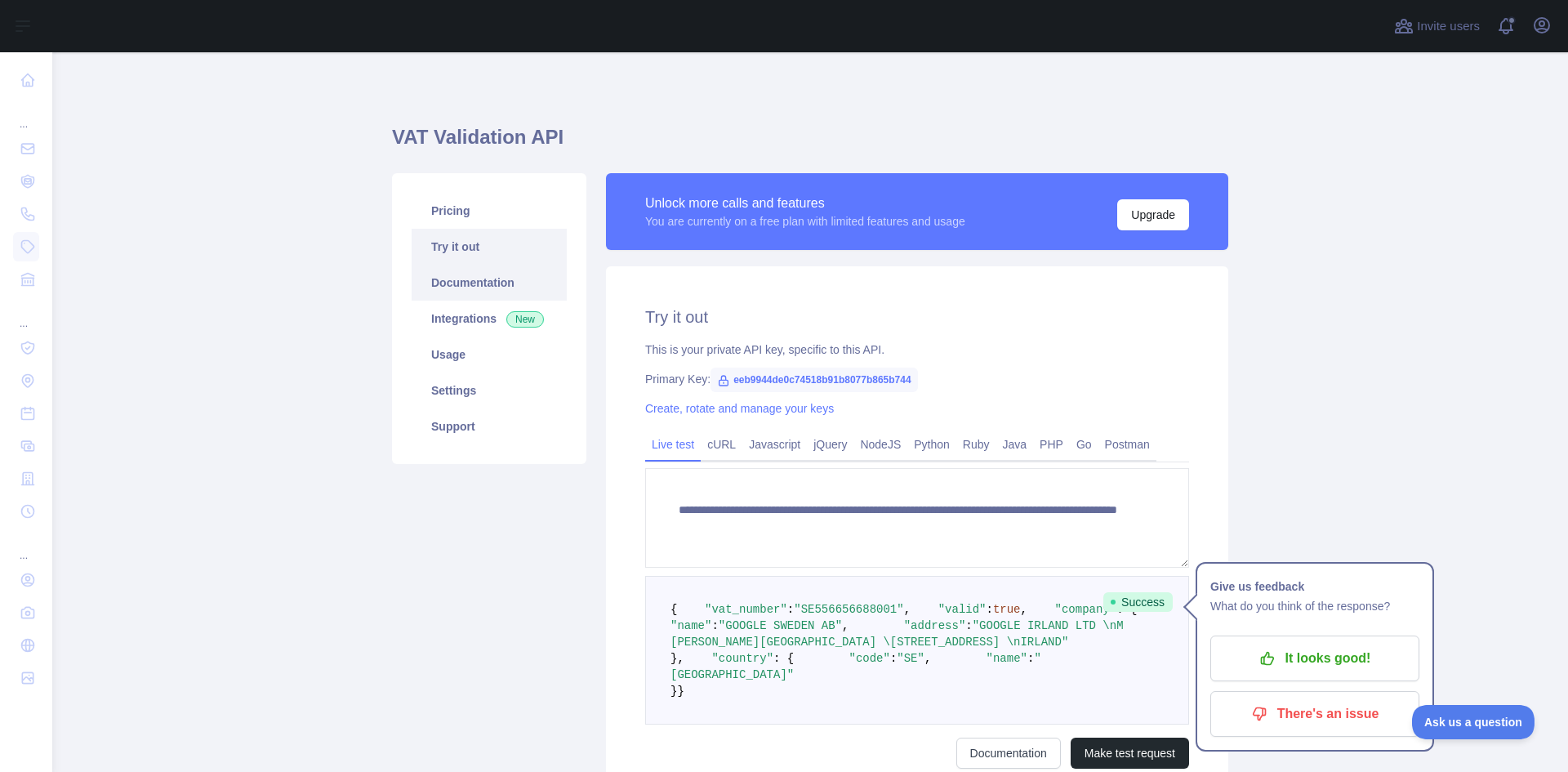
click at [505, 282] on link "Documentation" at bounding box center [489, 282] width 156 height 36
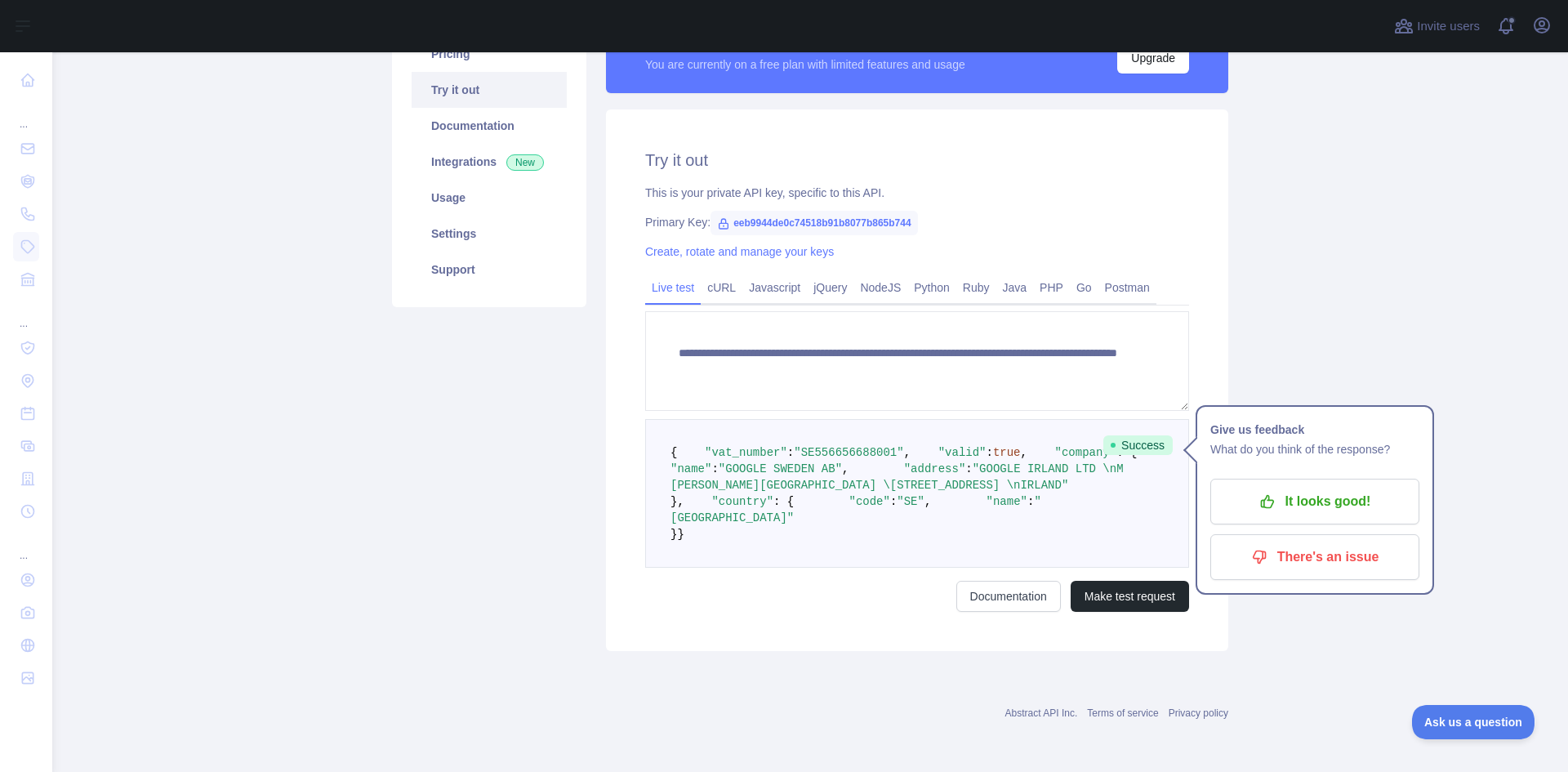
scroll to position [245, 0]
click at [1310, 488] on p "It looks good!" at bounding box center [1315, 501] width 185 height 28
